Goal: Check status: Check status

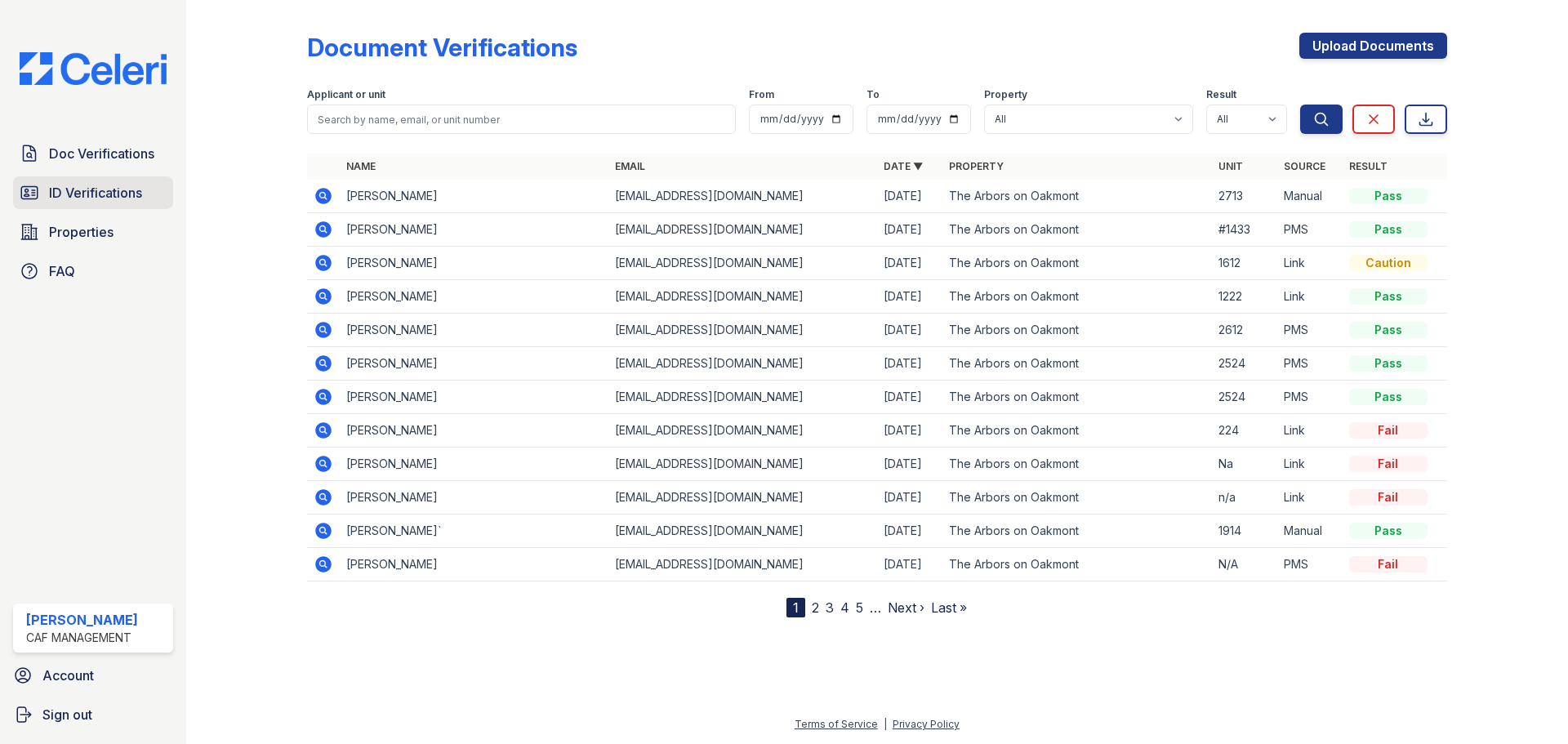
drag, startPoint x: 0, startPoint y: 0, endPoint x: 74, endPoint y: 192, distance: 205.8
click at [74, 192] on span "ID Verifications" at bounding box center [95, 193] width 93 height 20
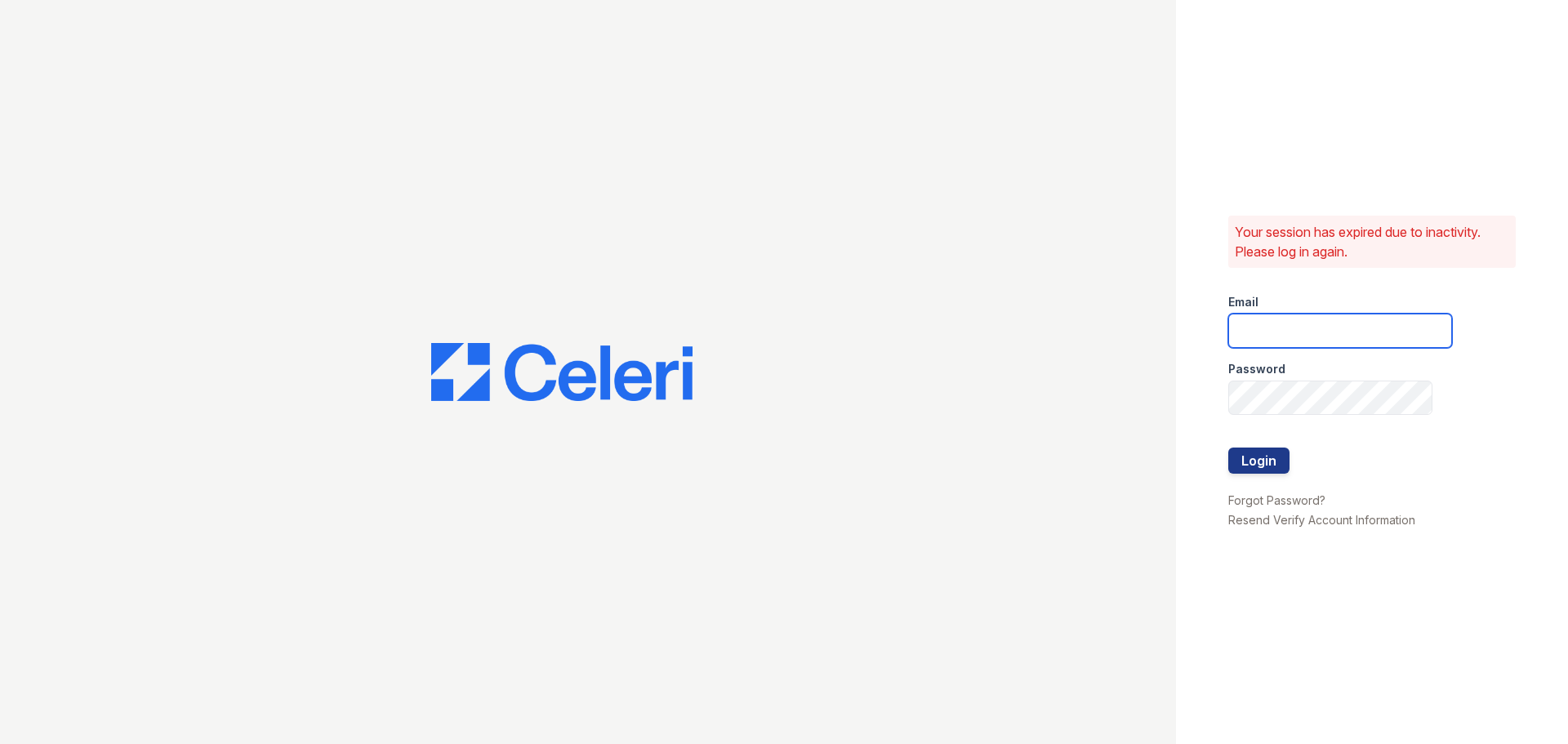
type input "[EMAIL_ADDRESS][DOMAIN_NAME]"
click at [1244, 468] on button "Login" at bounding box center [1258, 461] width 61 height 26
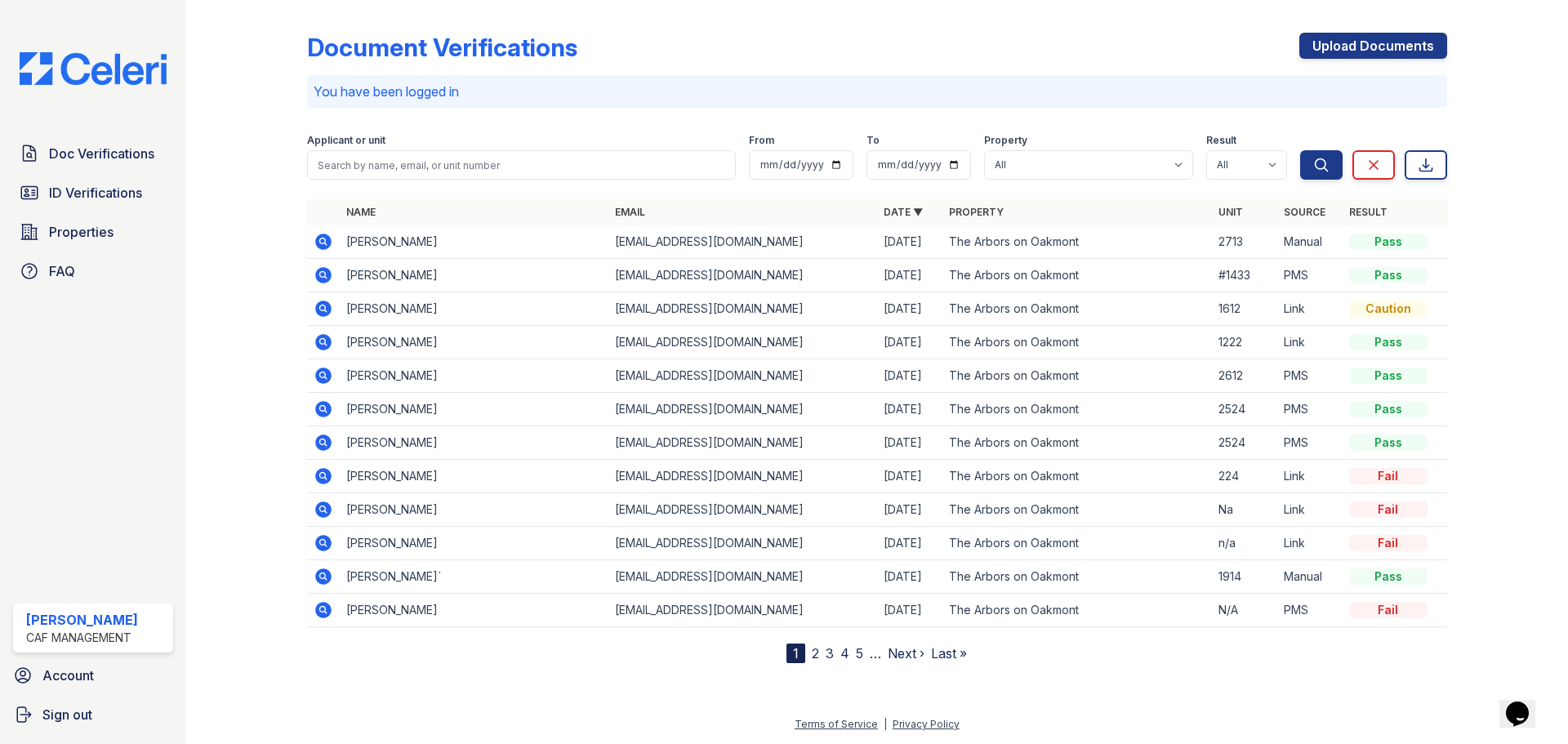
click at [814, 654] on link "2" at bounding box center [814, 653] width 7 height 17
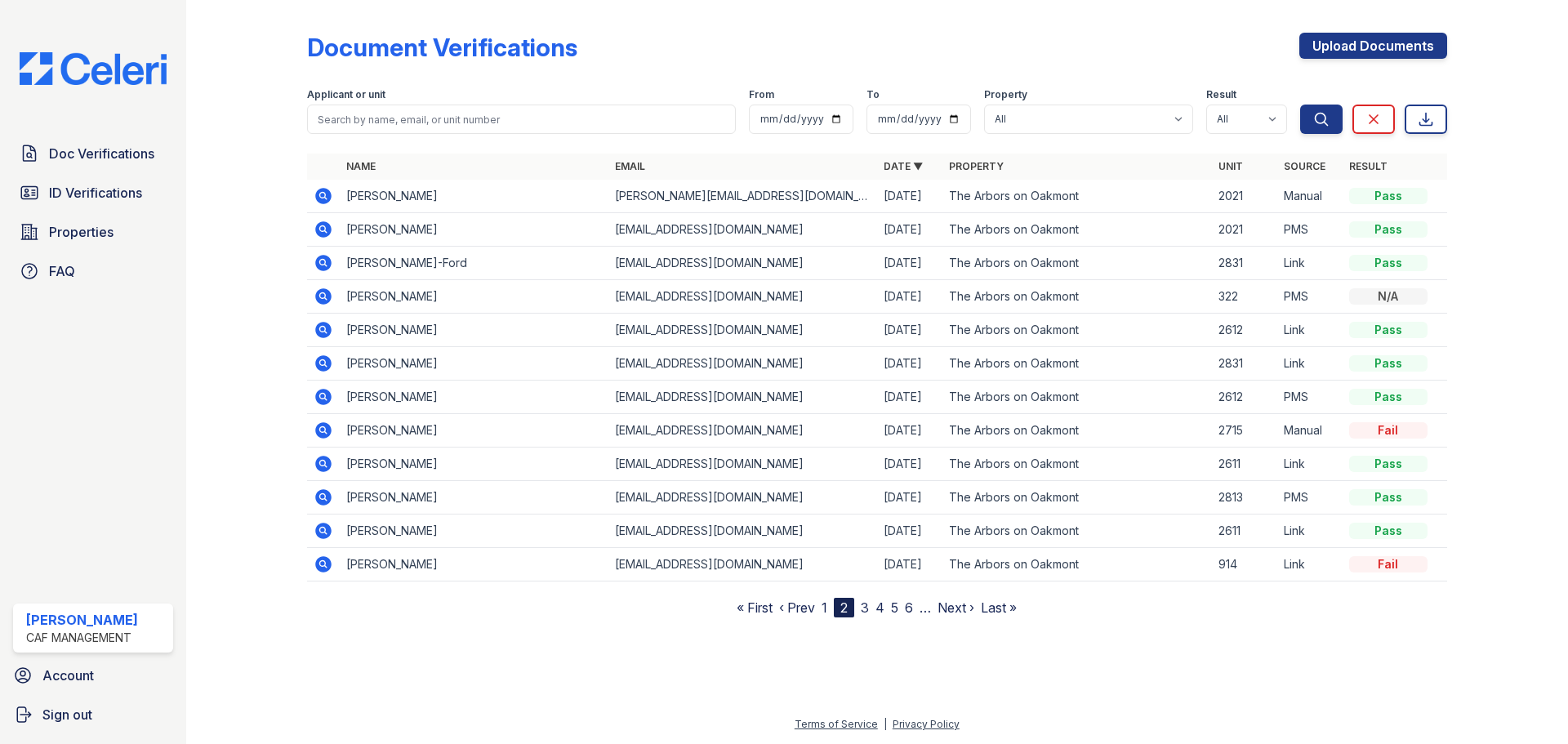
click at [868, 608] on link "3" at bounding box center [864, 608] width 8 height 17
click at [830, 608] on link "2" at bounding box center [829, 608] width 7 height 17
click at [824, 610] on link "1" at bounding box center [824, 608] width 6 height 17
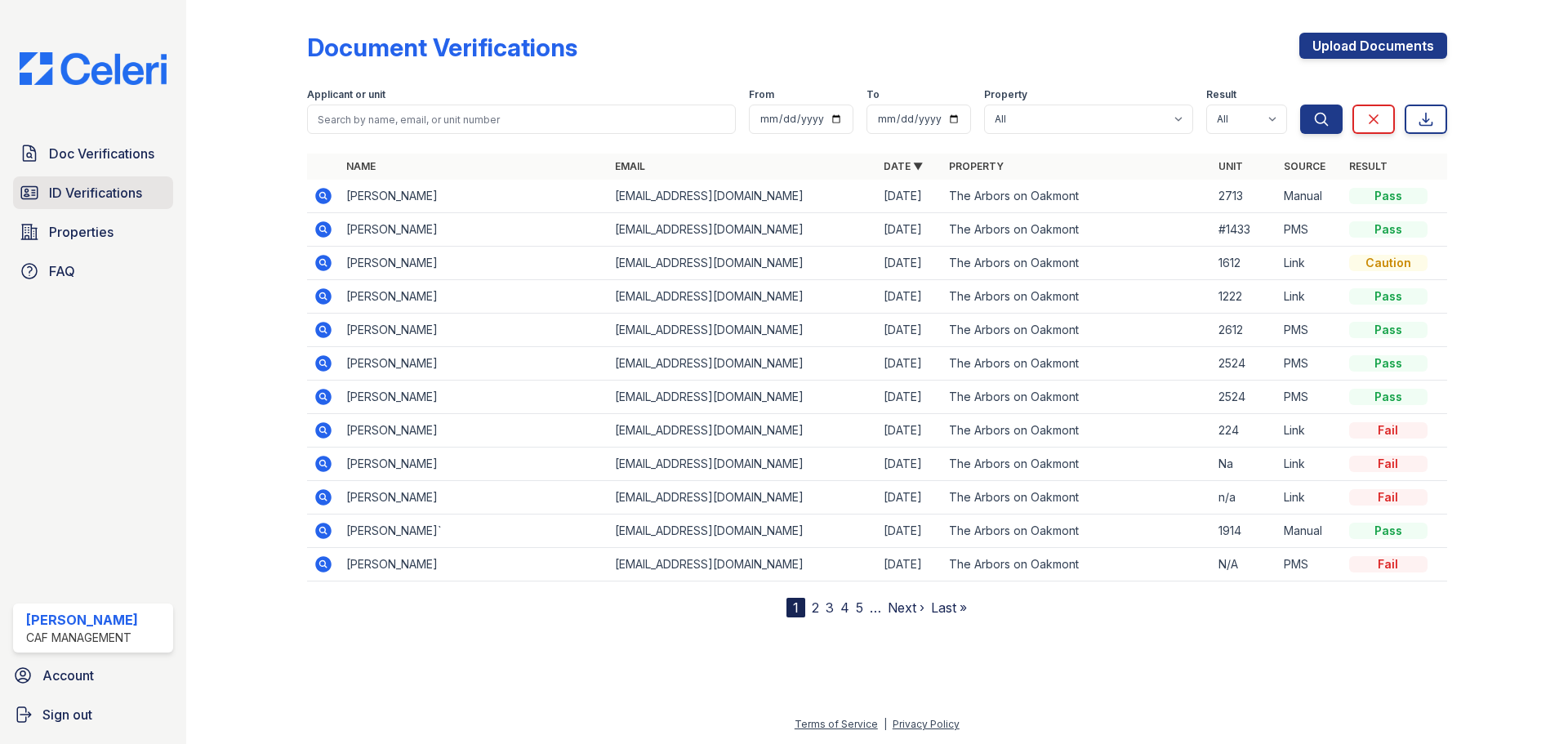
click at [78, 187] on span "ID Verifications" at bounding box center [95, 193] width 93 height 20
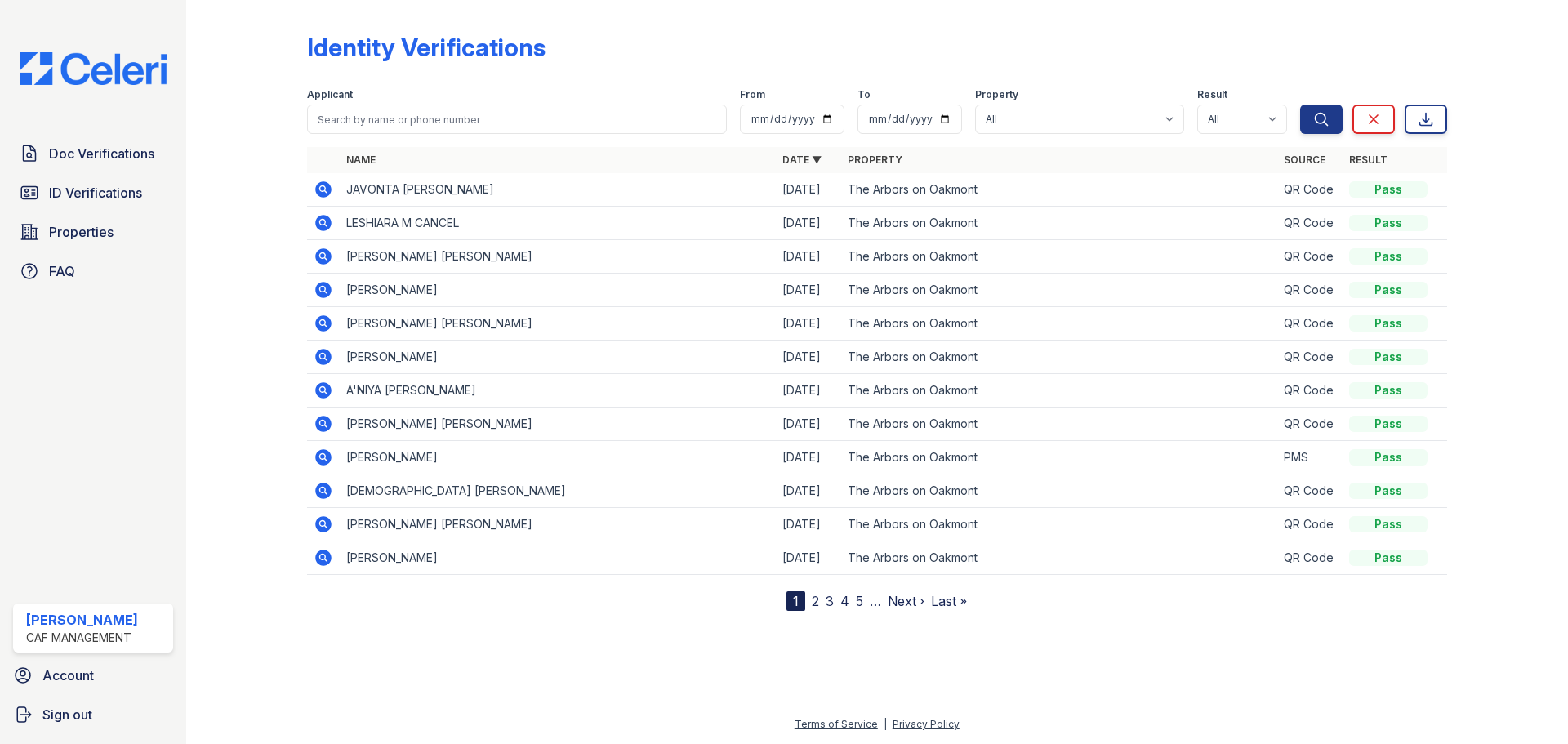
click at [326, 356] on icon at bounding box center [323, 357] width 17 height 17
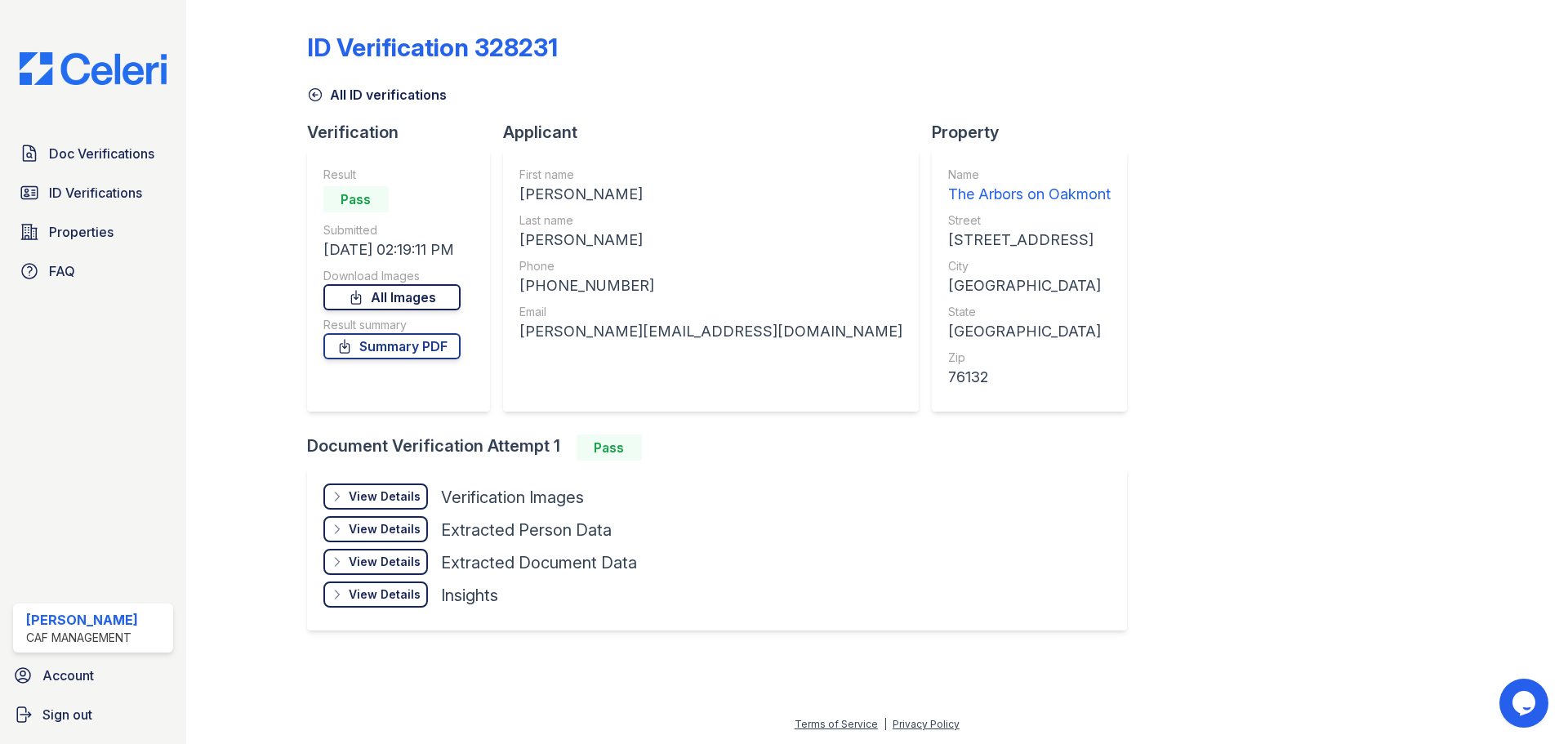
click at [438, 303] on link "All Images" at bounding box center [392, 297] width 137 height 26
click at [408, 301] on link "All Images" at bounding box center [392, 297] width 137 height 26
click at [78, 223] on span "Properties" at bounding box center [81, 232] width 65 height 20
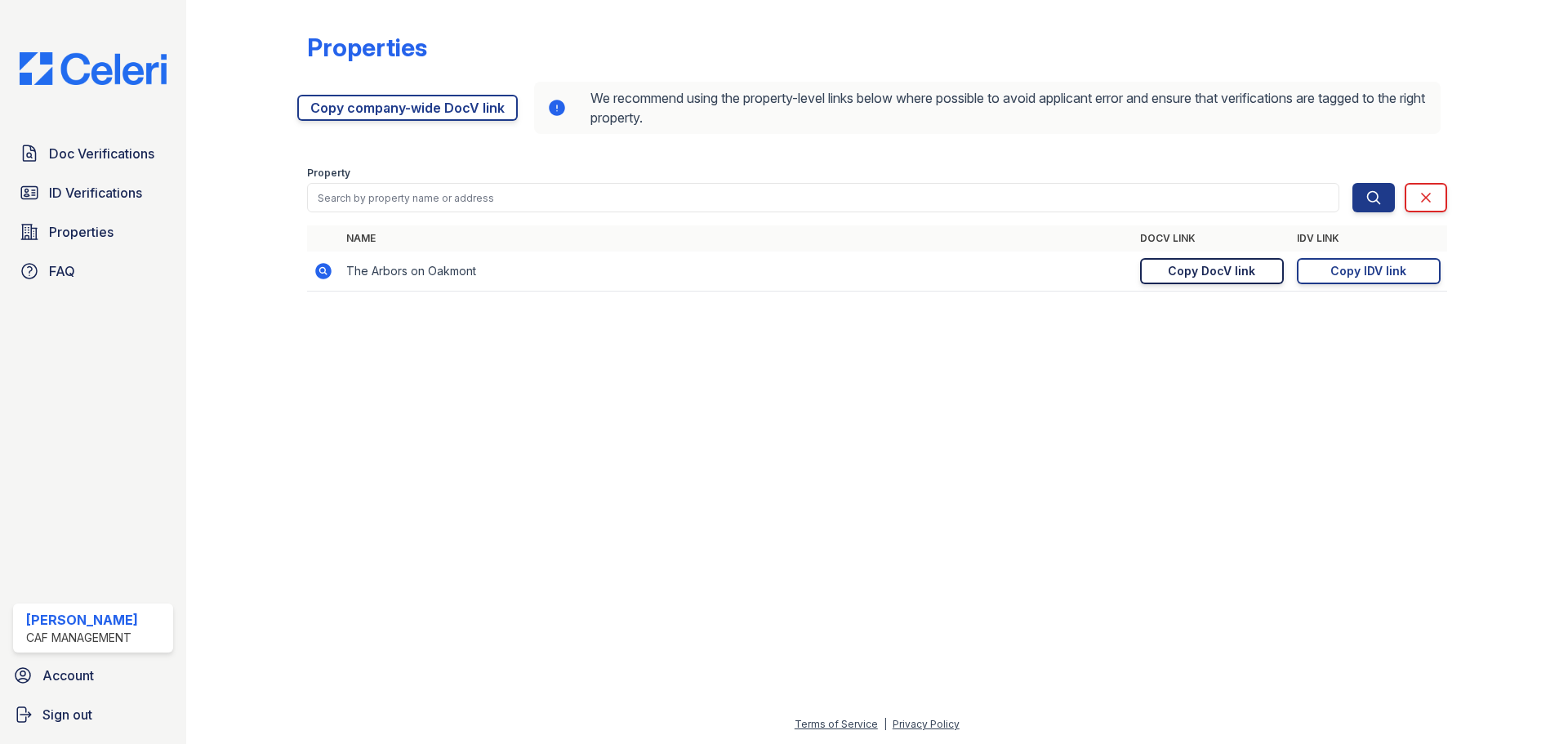
click at [1235, 265] on div "Copy DocV link" at bounding box center [1210, 271] width 87 height 17
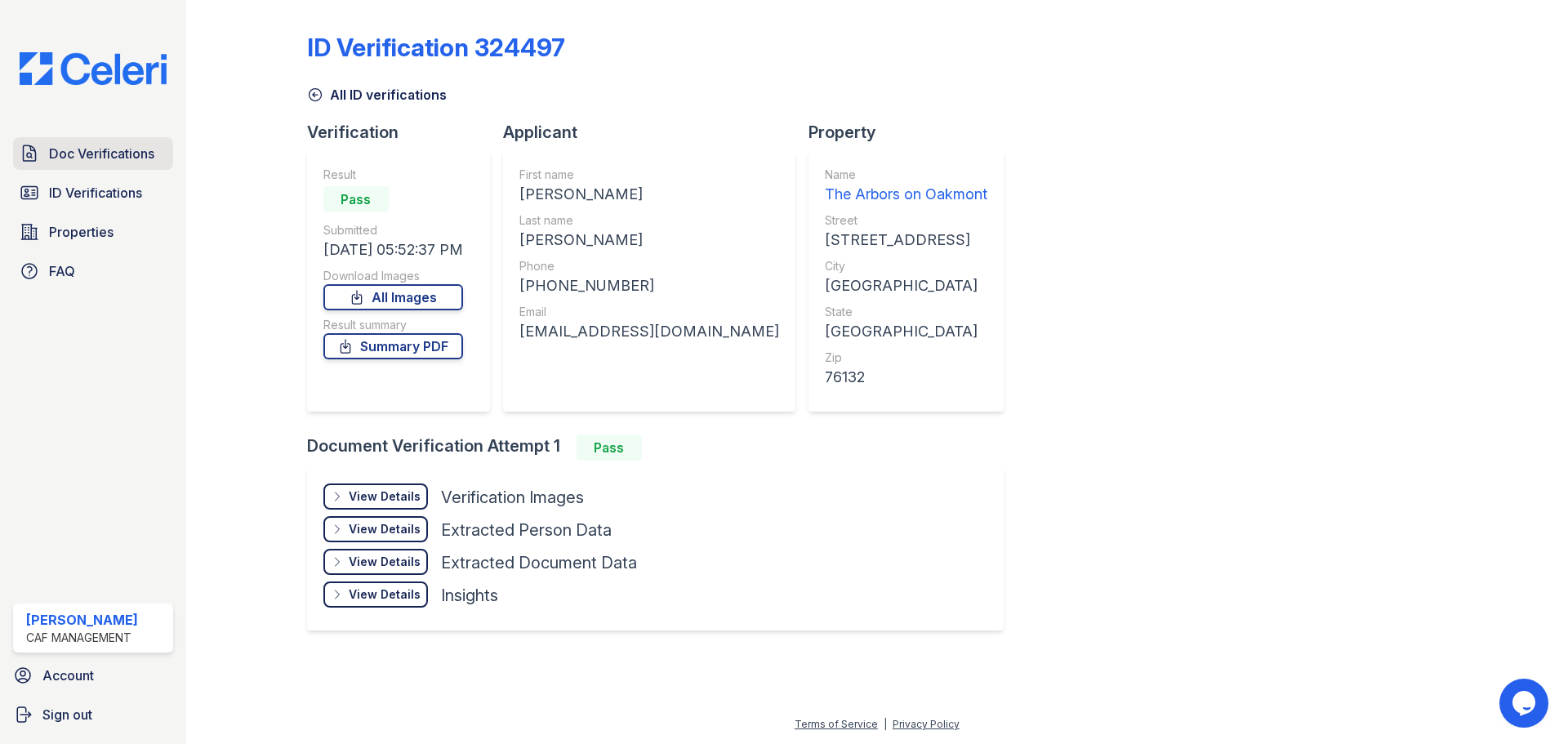
click at [110, 162] on span "Doc Verifications" at bounding box center [101, 154] width 105 height 20
